Goal: Check status: Check status

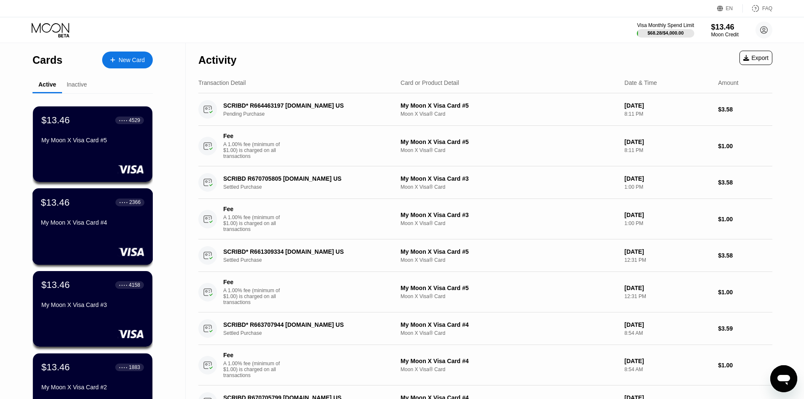
click at [79, 226] on div "My Moon X Visa Card #4" at bounding box center [92, 222] width 103 height 7
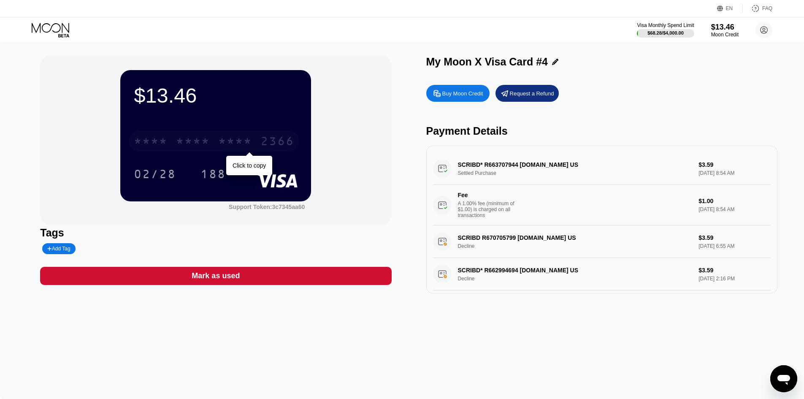
click at [240, 145] on div "* * * *" at bounding box center [235, 141] width 34 height 13
